Goal: Download file/media

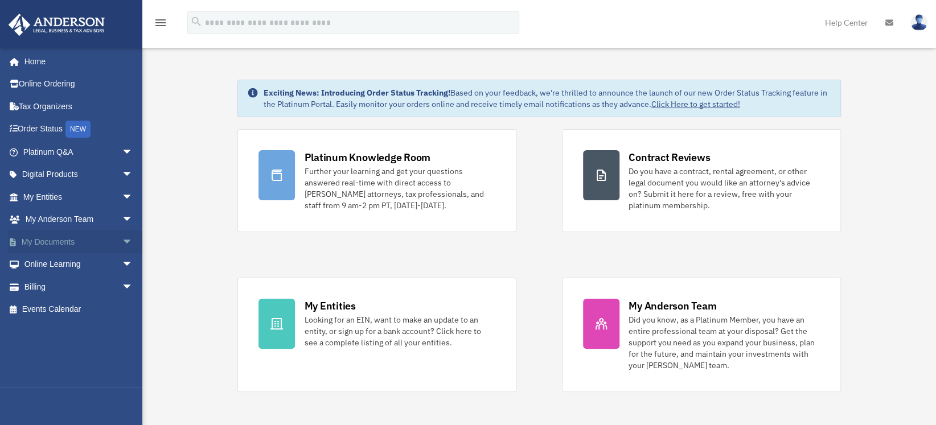
click at [100, 236] on link "My Documents arrow_drop_down" at bounding box center [79, 242] width 142 height 23
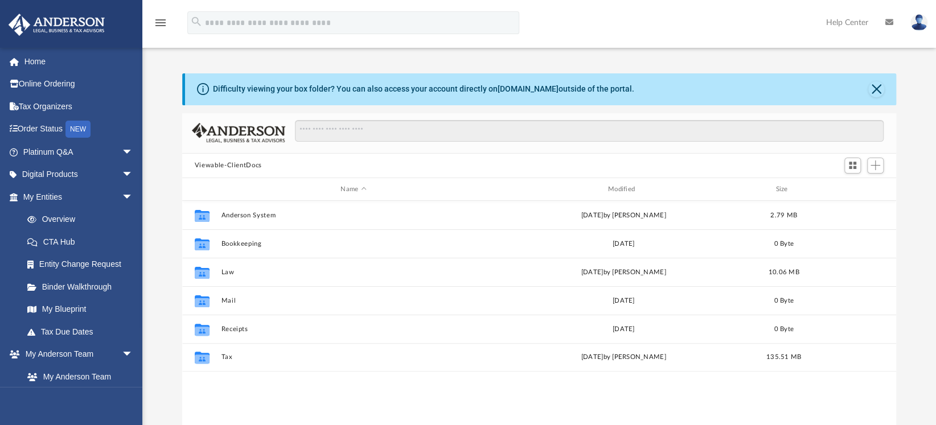
scroll to position [251, 706]
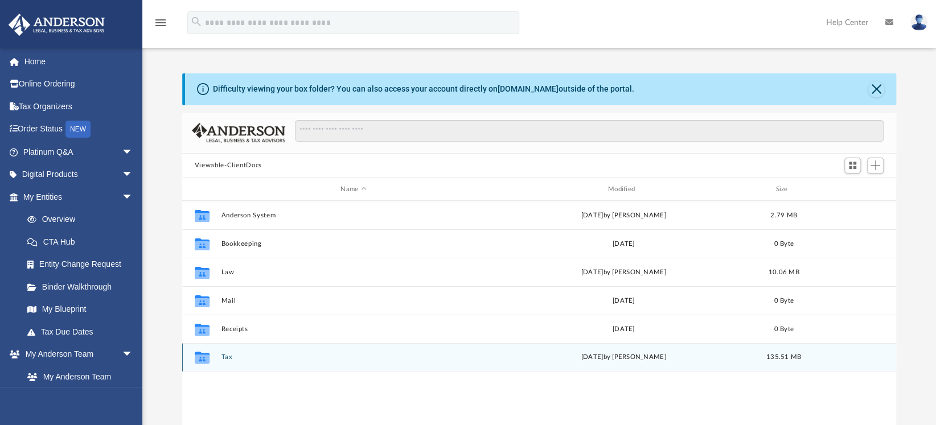
click at [247, 358] on button "Tax" at bounding box center [353, 357] width 265 height 7
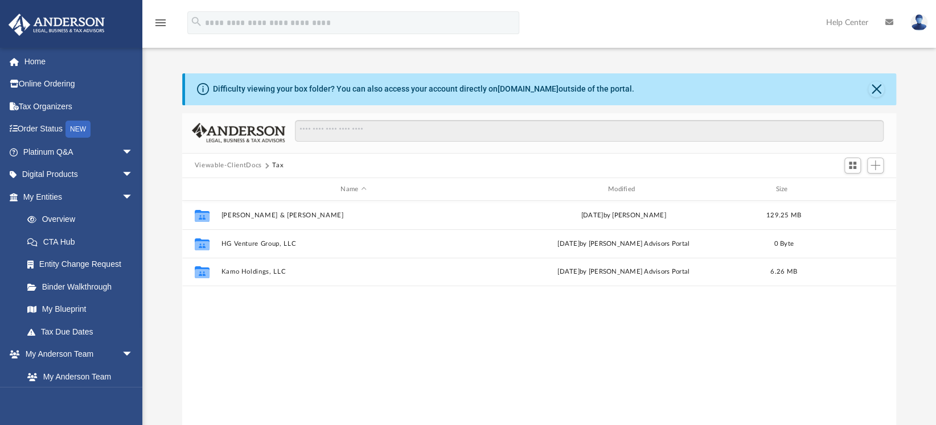
click at [237, 357] on div "Collaborated Folder Gupton, David & Rasmussen, Kaily Wed Aug 13 2025 by David G…" at bounding box center [539, 319] width 714 height 236
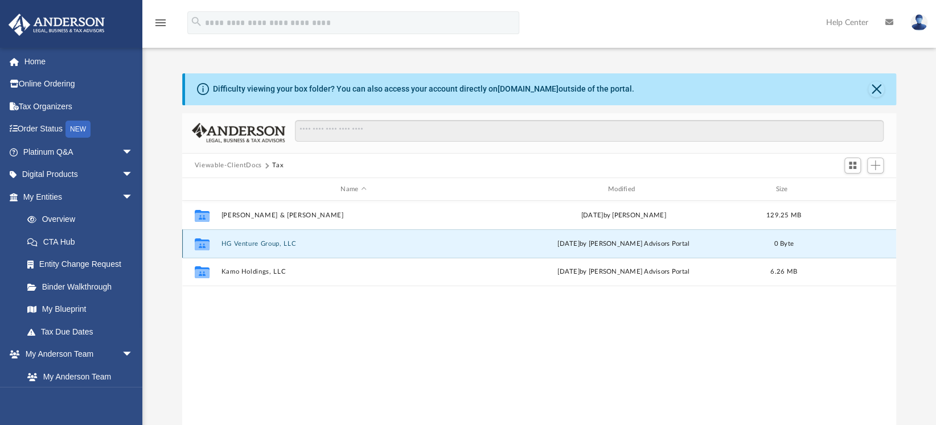
click at [289, 247] on button "HG Venture Group, LLC" at bounding box center [353, 243] width 265 height 7
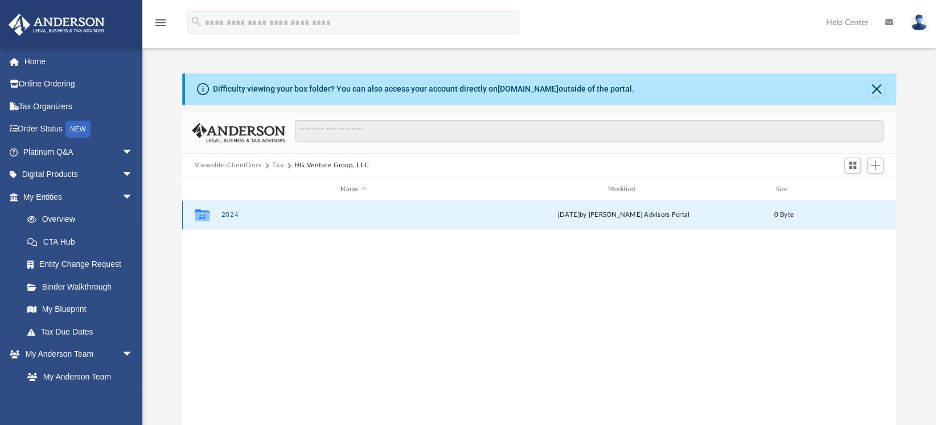
click at [293, 218] on button "2024" at bounding box center [353, 215] width 265 height 7
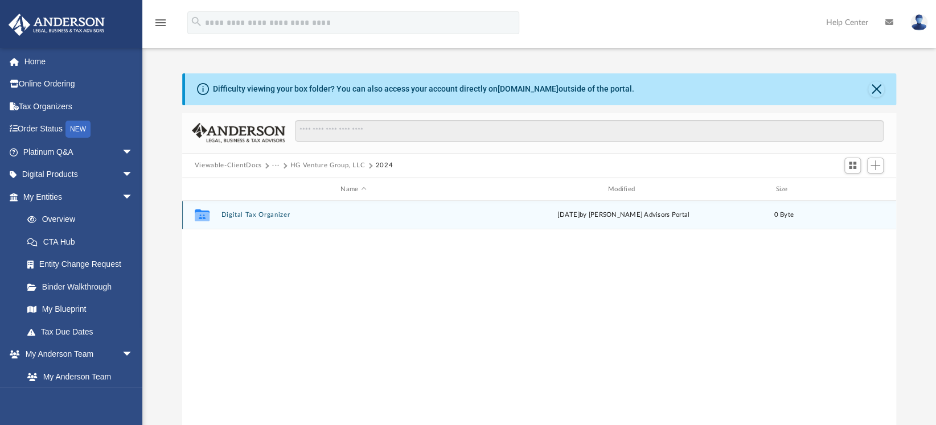
click at [286, 226] on div "Collaborated Folder Digital Tax Organizer Sat Jun 28 2025 by Anderson Advisors …" at bounding box center [539, 215] width 714 height 28
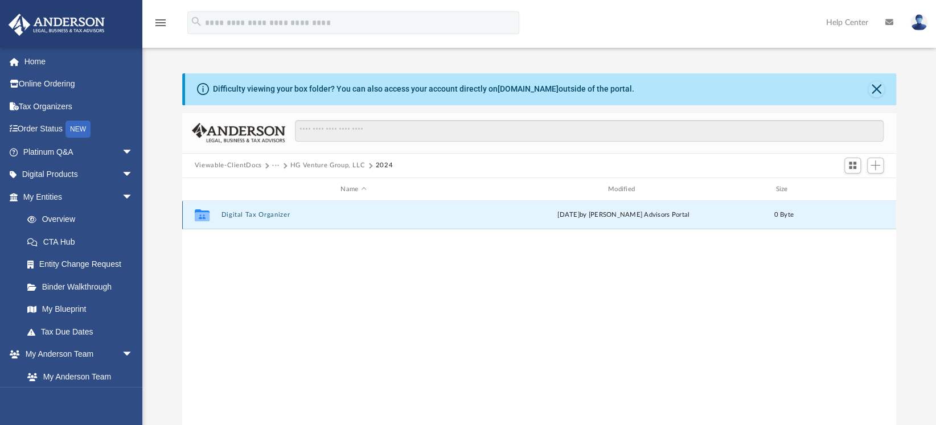
click at [289, 223] on div "Collaborated Folder Digital Tax Organizer Sat Jun 28 2025 by Anderson Advisors …" at bounding box center [539, 215] width 714 height 28
click at [269, 216] on button "Digital Tax Organizer" at bounding box center [353, 215] width 265 height 7
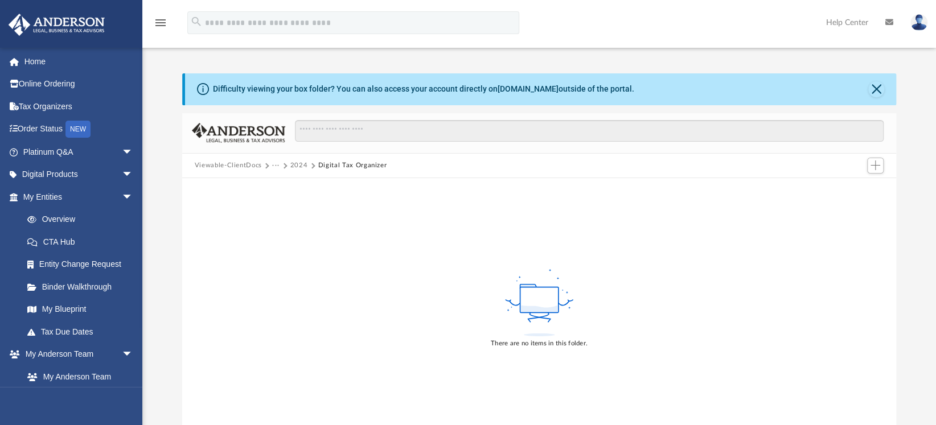
click at [301, 165] on button "2024" at bounding box center [299, 166] width 18 height 10
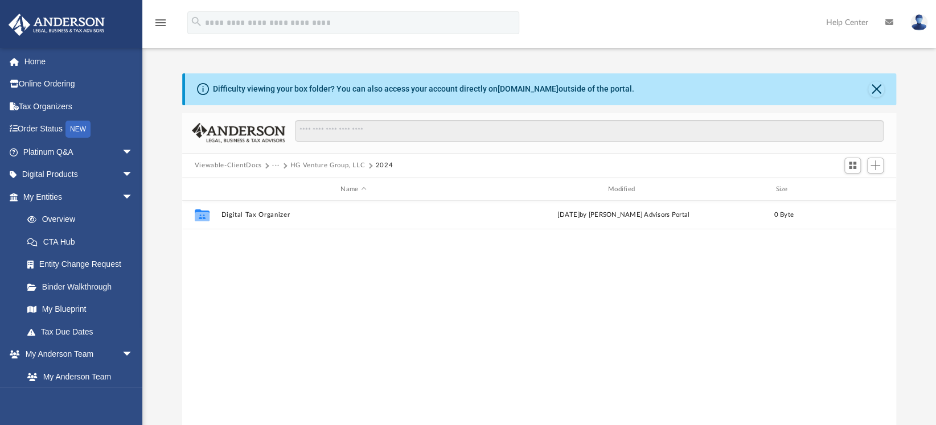
click at [342, 163] on button "HG Venture Group, LLC" at bounding box center [327, 166] width 75 height 10
click at [303, 163] on button "HG Venture Group, LLC" at bounding box center [331, 166] width 75 height 10
click at [276, 170] on button "Tax" at bounding box center [277, 166] width 11 height 10
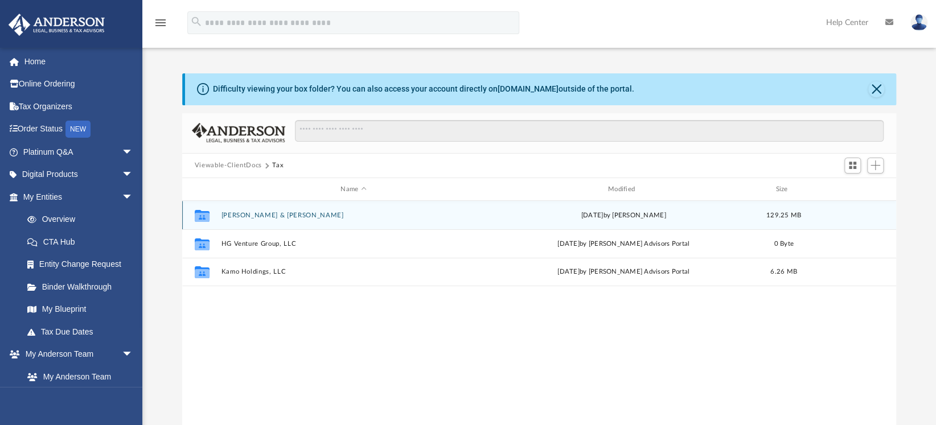
click at [274, 222] on div "Collaborated Folder Gupton, David & Rasmussen, Kaily Wed Aug 13 2025 by David G…" at bounding box center [539, 215] width 714 height 28
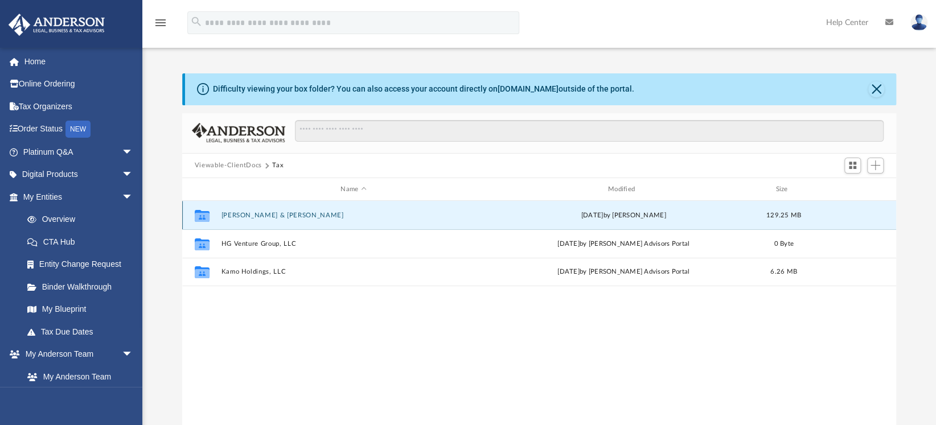
click at [279, 216] on button "Gupton, David & Rasmussen, Kaily" at bounding box center [353, 215] width 265 height 7
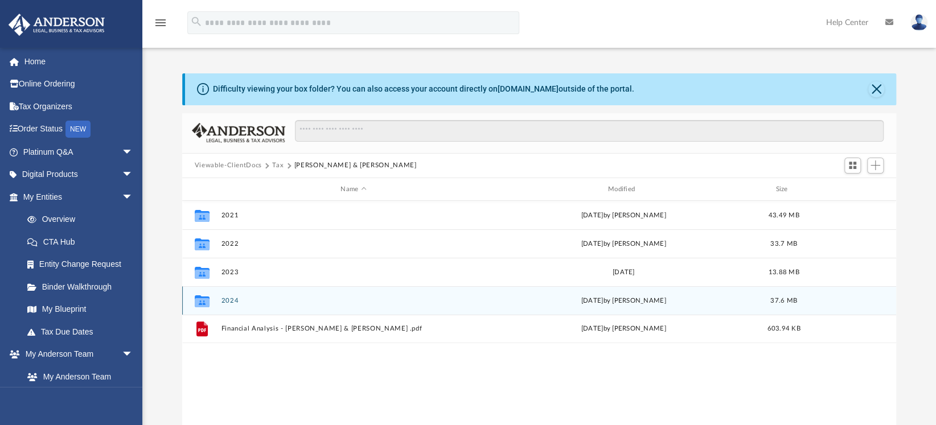
click at [236, 302] on button "2024" at bounding box center [353, 300] width 265 height 7
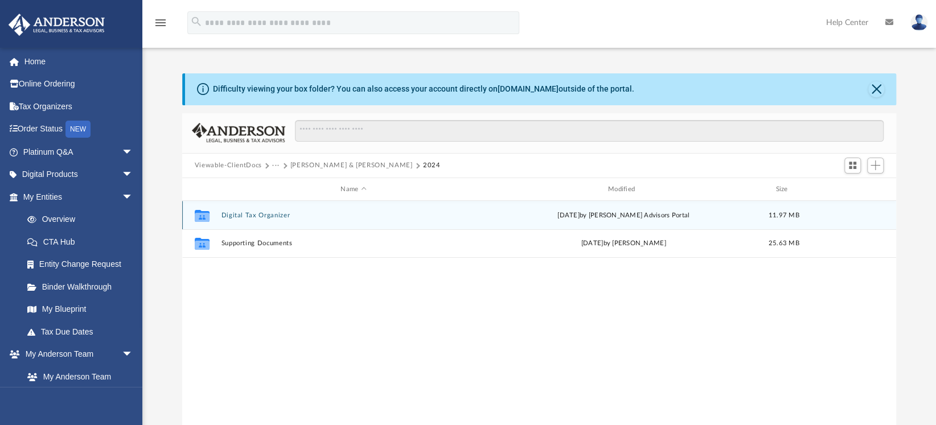
click at [223, 212] on button "Digital Tax Organizer" at bounding box center [353, 215] width 265 height 7
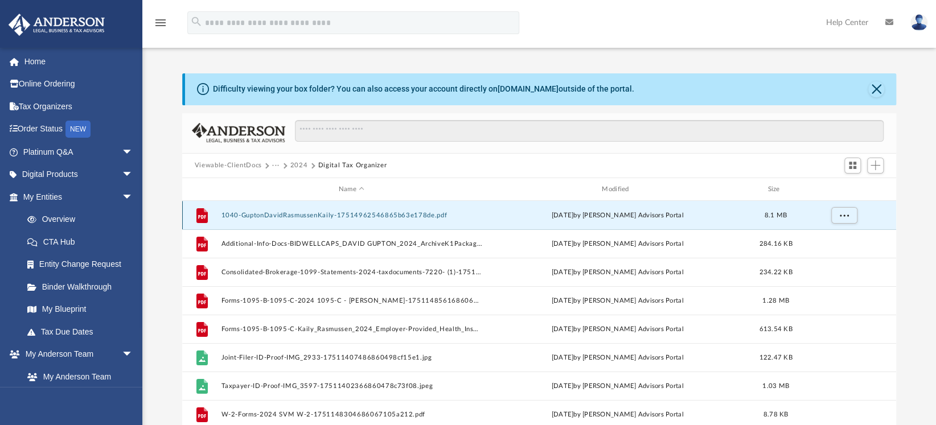
click at [328, 216] on button "1040-GuptonDavidRasmussenKaily-17514962546865b63e178de.pdf" at bounding box center [351, 215] width 261 height 7
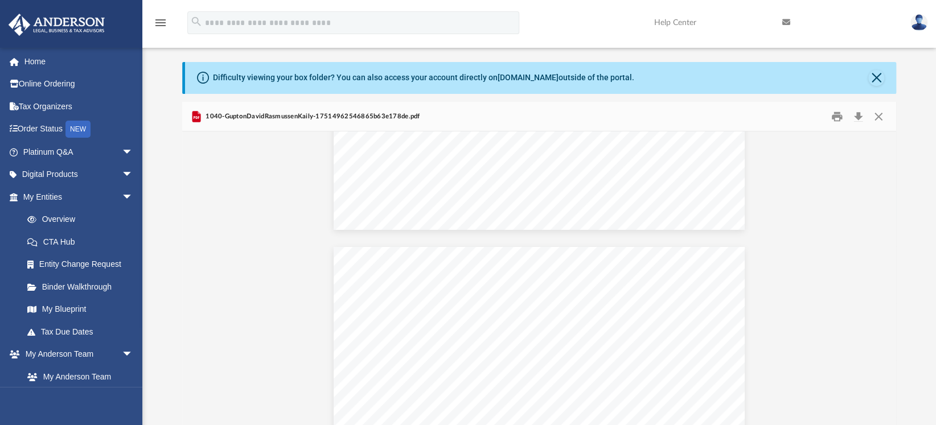
scroll to position [4711, 0]
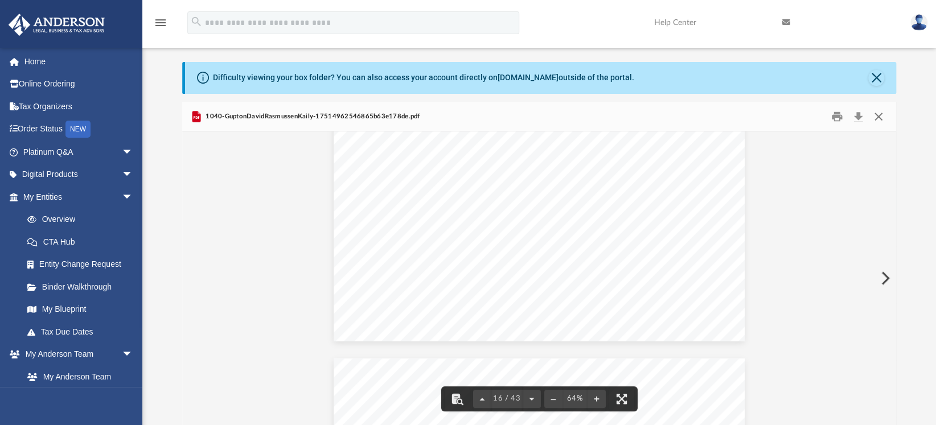
click at [883, 118] on button "Close" at bounding box center [879, 117] width 21 height 18
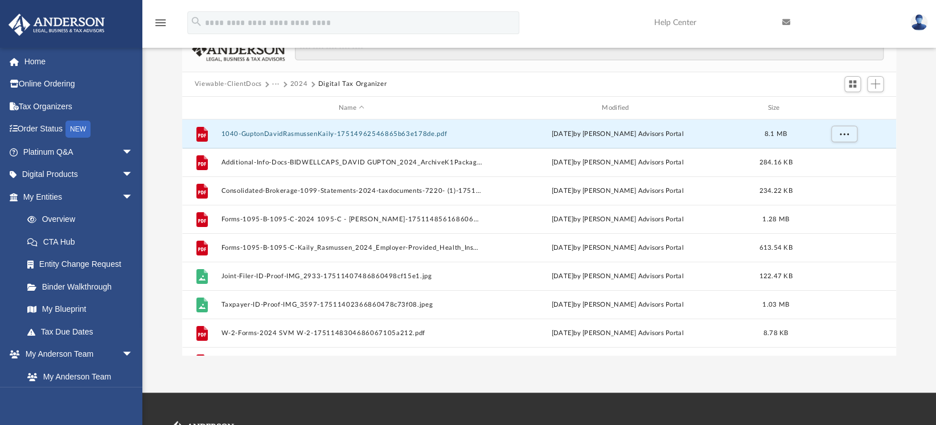
scroll to position [63, 0]
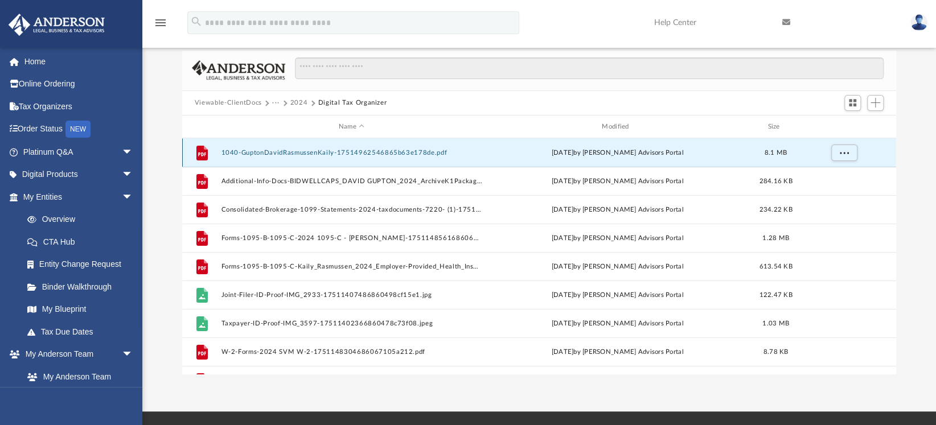
click at [861, 155] on div "grid" at bounding box center [844, 153] width 80 height 22
drag, startPoint x: 849, startPoint y: 157, endPoint x: 834, endPoint y: 157, distance: 14.8
click at [849, 157] on button "More options" at bounding box center [844, 153] width 26 height 17
click at [825, 193] on li "Download" at bounding box center [834, 194] width 33 height 12
click at [847, 159] on button "More options" at bounding box center [844, 153] width 26 height 17
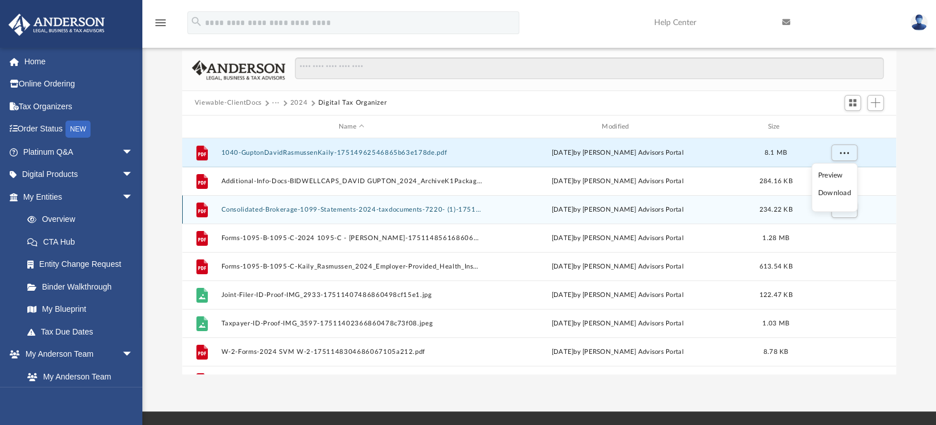
click at [830, 194] on li "Download" at bounding box center [834, 194] width 33 height 12
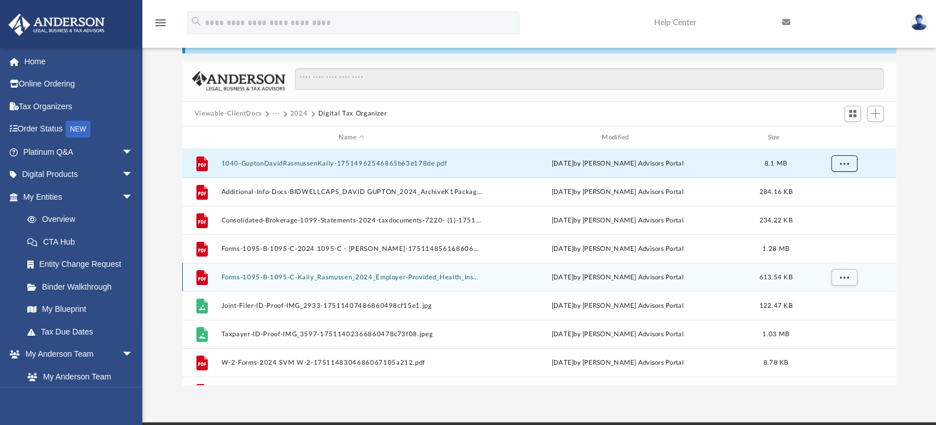
scroll to position [51, 0]
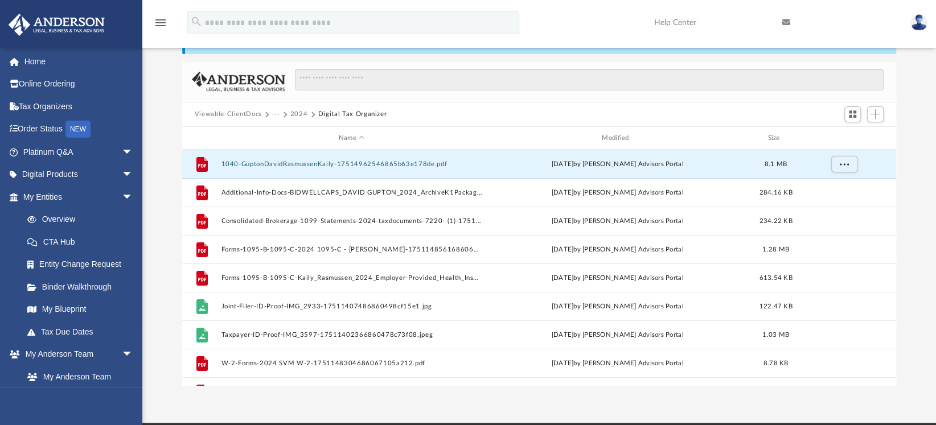
click at [299, 114] on button "2024" at bounding box center [299, 114] width 18 height 10
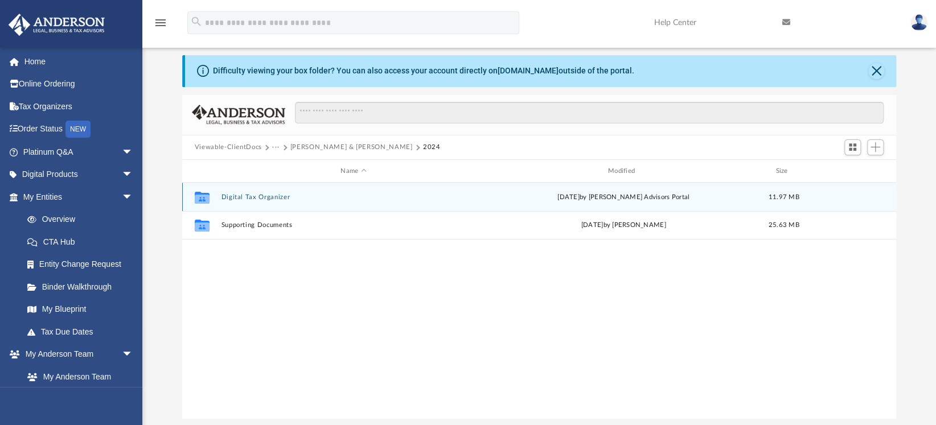
scroll to position [0, 0]
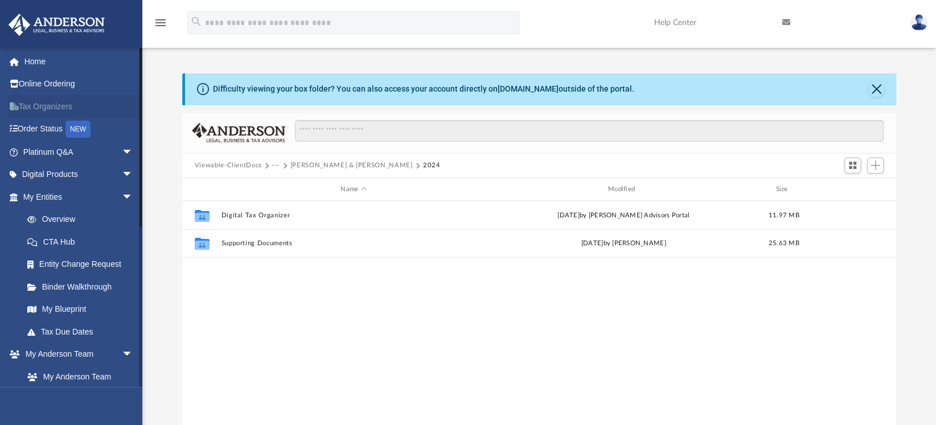
click at [91, 105] on link "Tax Organizers" at bounding box center [79, 106] width 142 height 23
